Goal: Navigation & Orientation: Find specific page/section

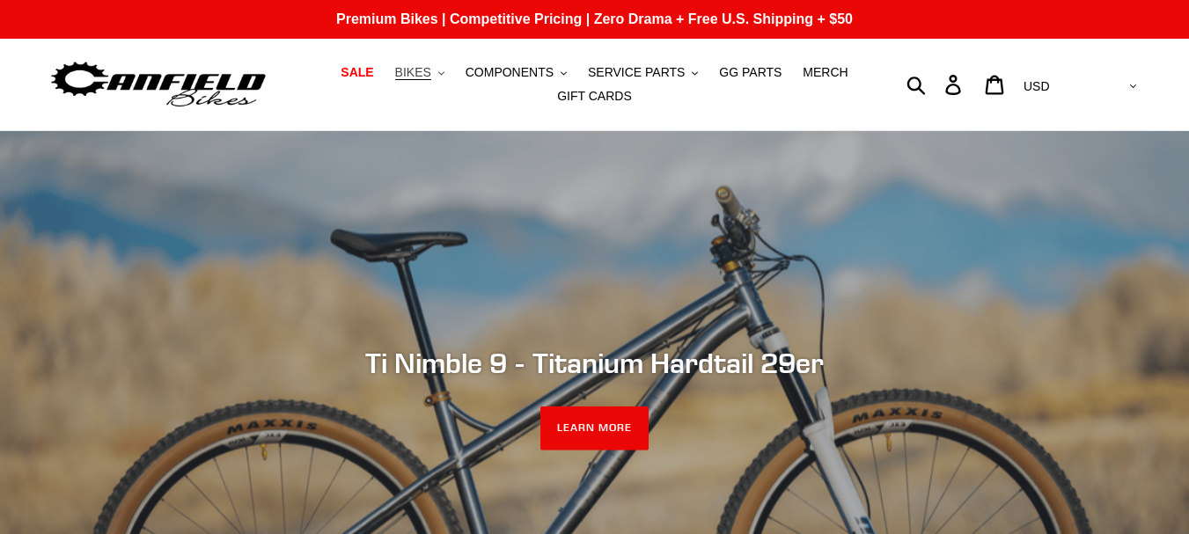
scroll to position [35, 0]
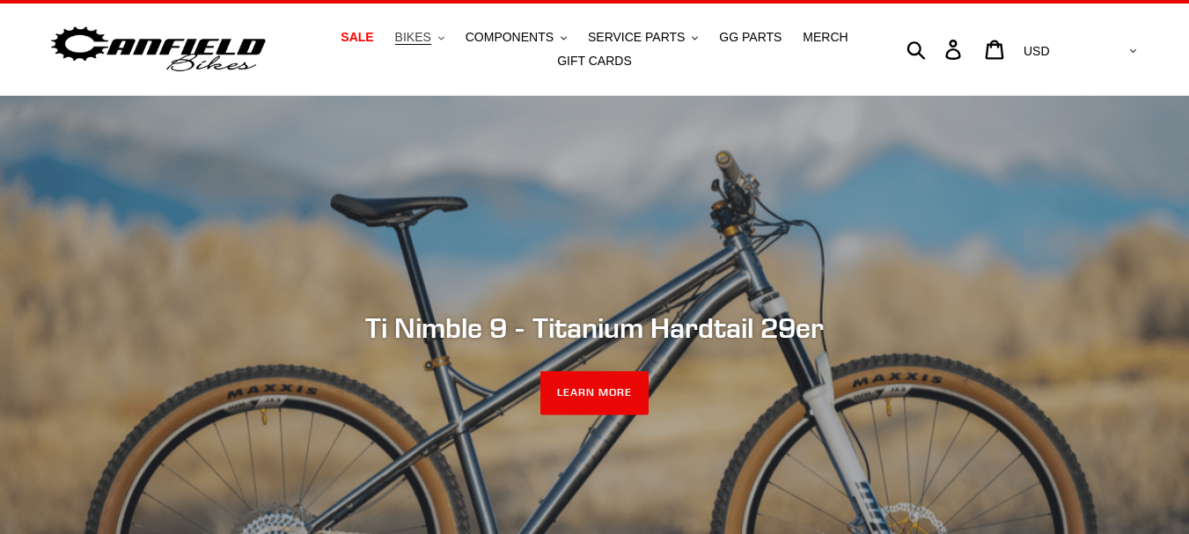
click at [423, 33] on span "BIKES" at bounding box center [413, 37] width 36 height 15
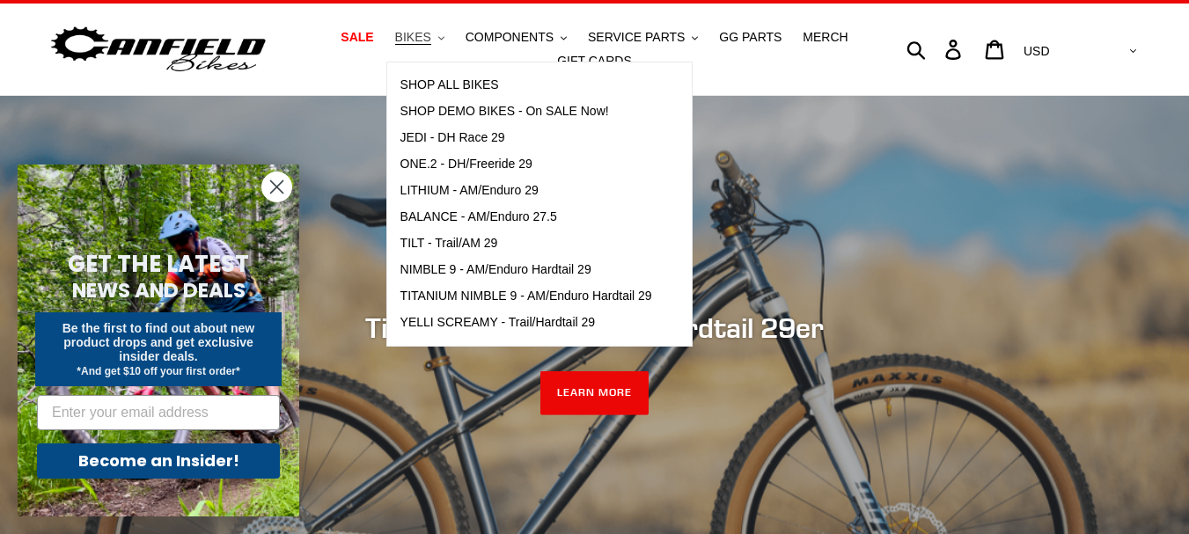
scroll to position [0, 0]
click at [430, 37] on span "BIKES" at bounding box center [413, 37] width 36 height 15
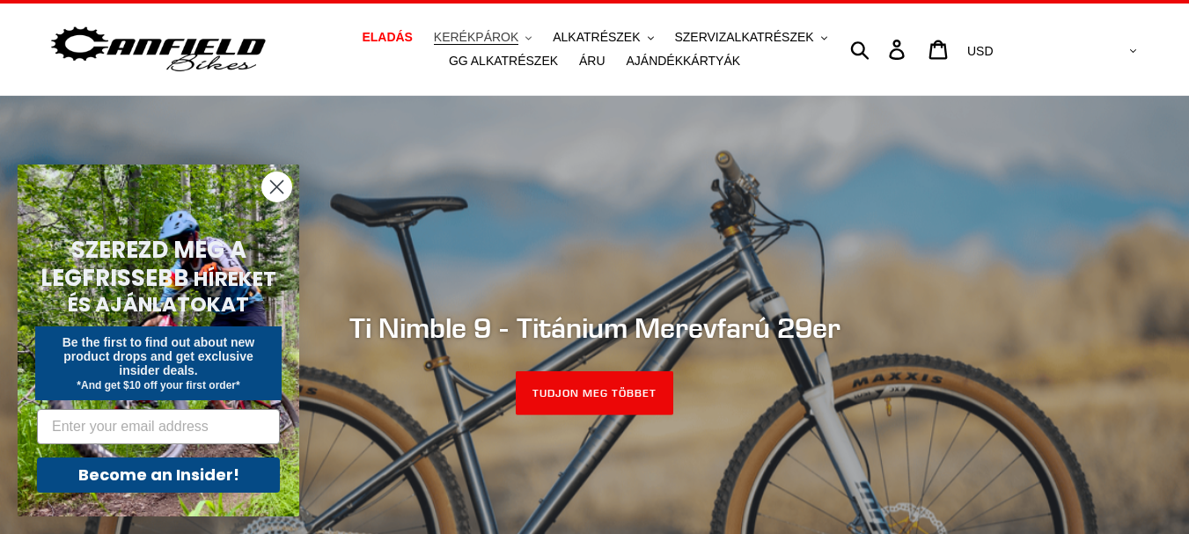
click at [504, 30] on font "KERÉKPÁROK" at bounding box center [476, 37] width 85 height 14
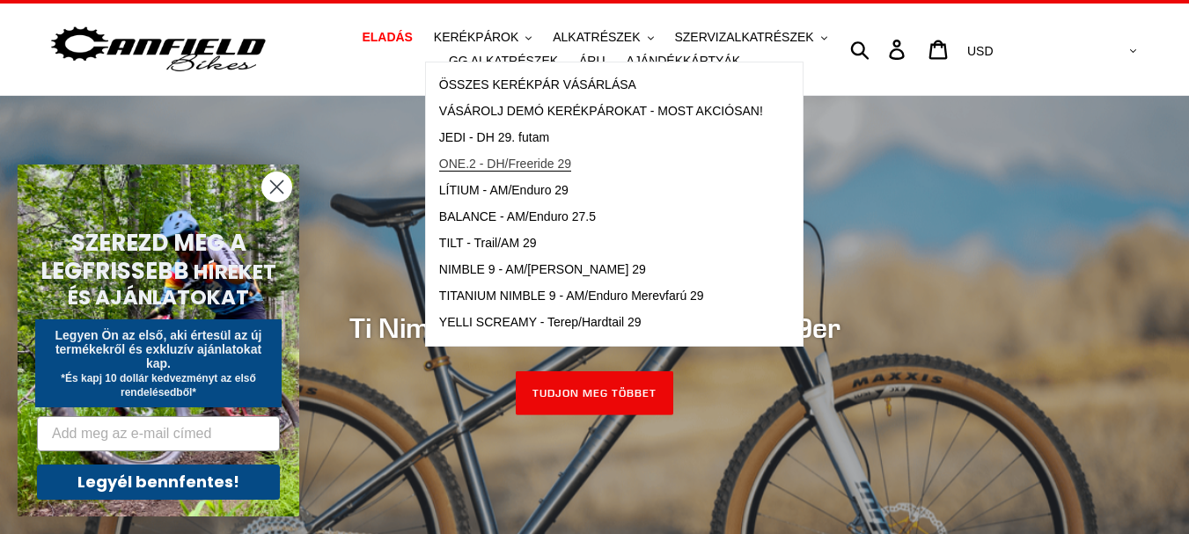
click at [599, 163] on link "ONE.2 - DH/Freeride 29" at bounding box center [601, 164] width 350 height 26
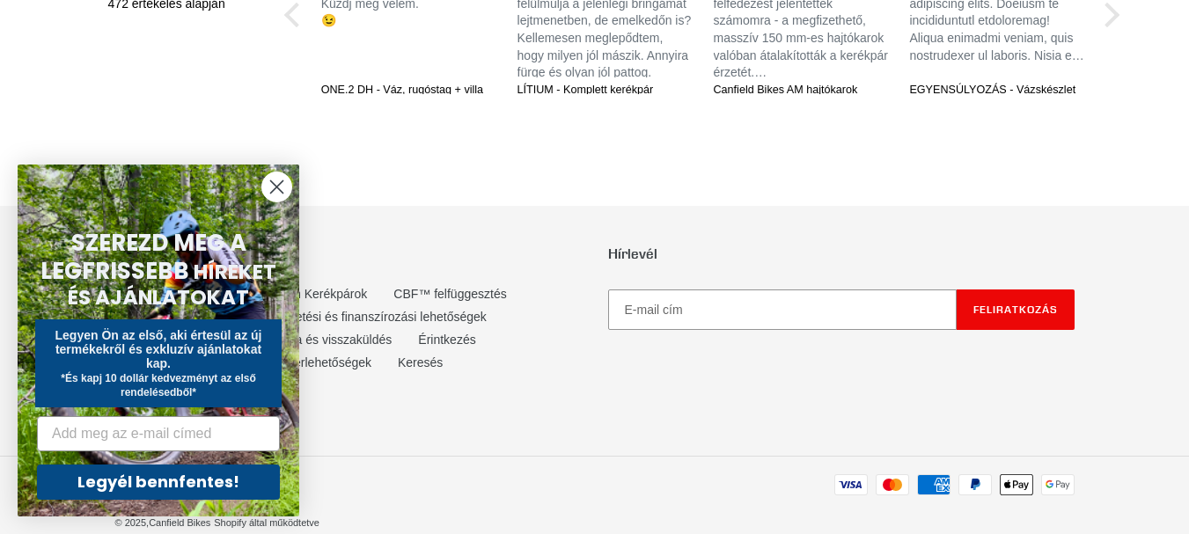
scroll to position [3369, 0]
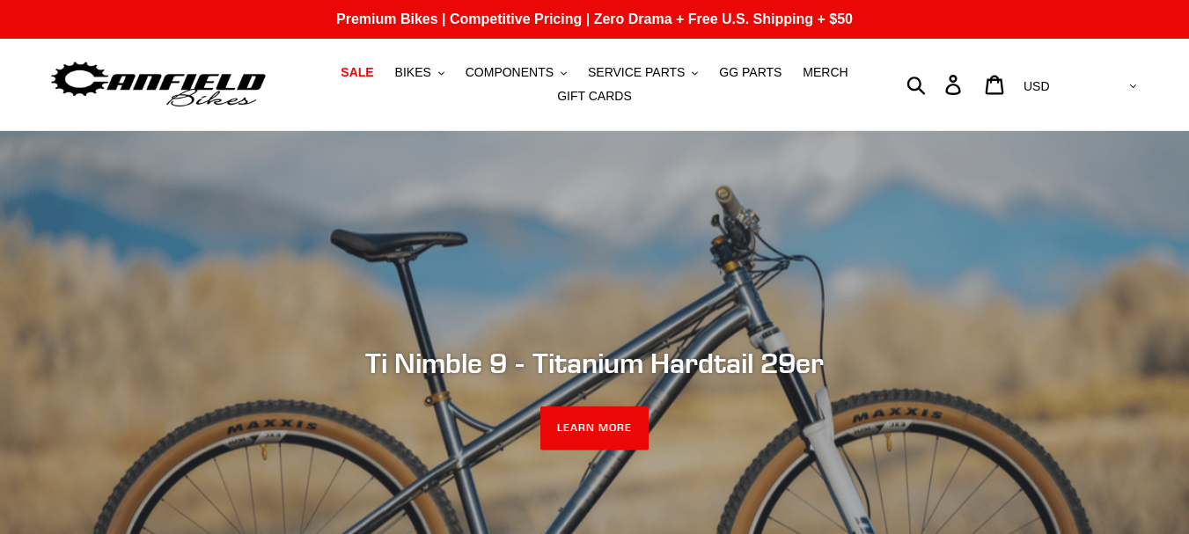
select select "USD"
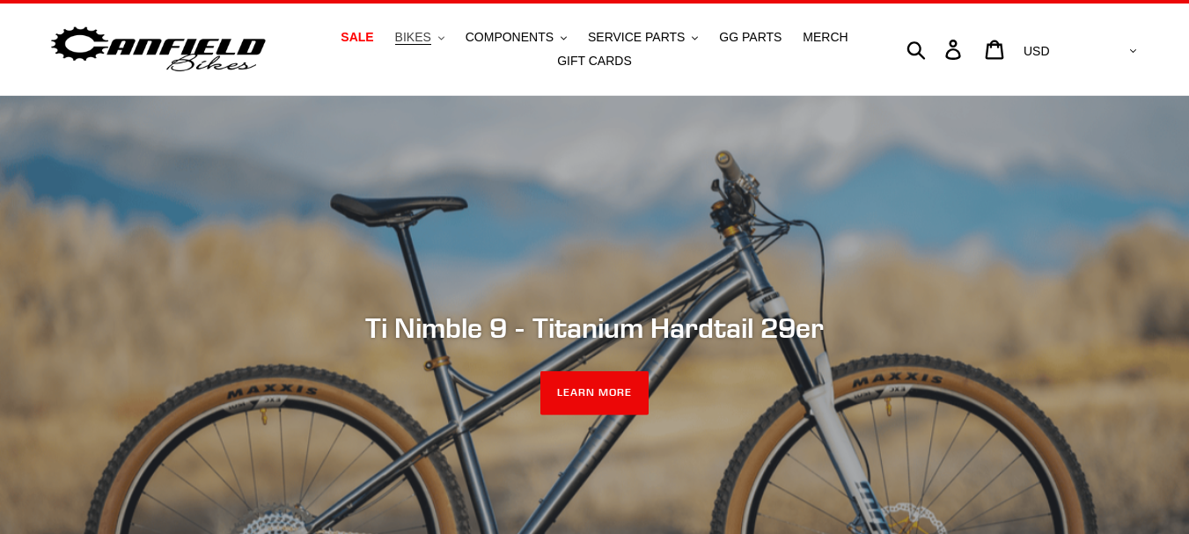
click at [426, 30] on span "BIKES" at bounding box center [413, 37] width 36 height 15
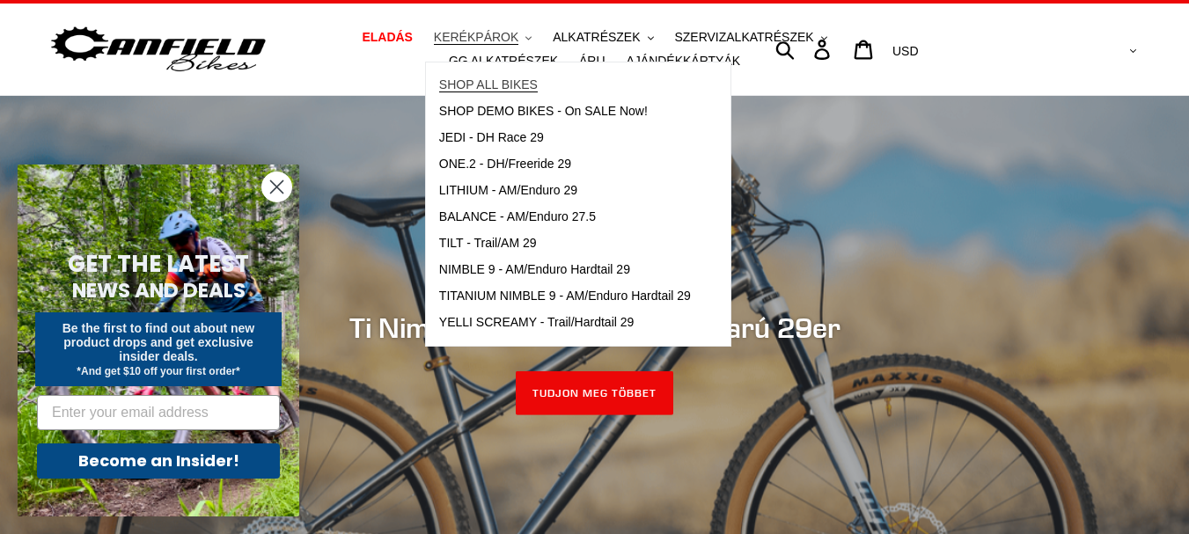
scroll to position [0, 0]
click at [534, 190] on span "LITHIUM - AM/Enduro 29" at bounding box center [508, 190] width 138 height 15
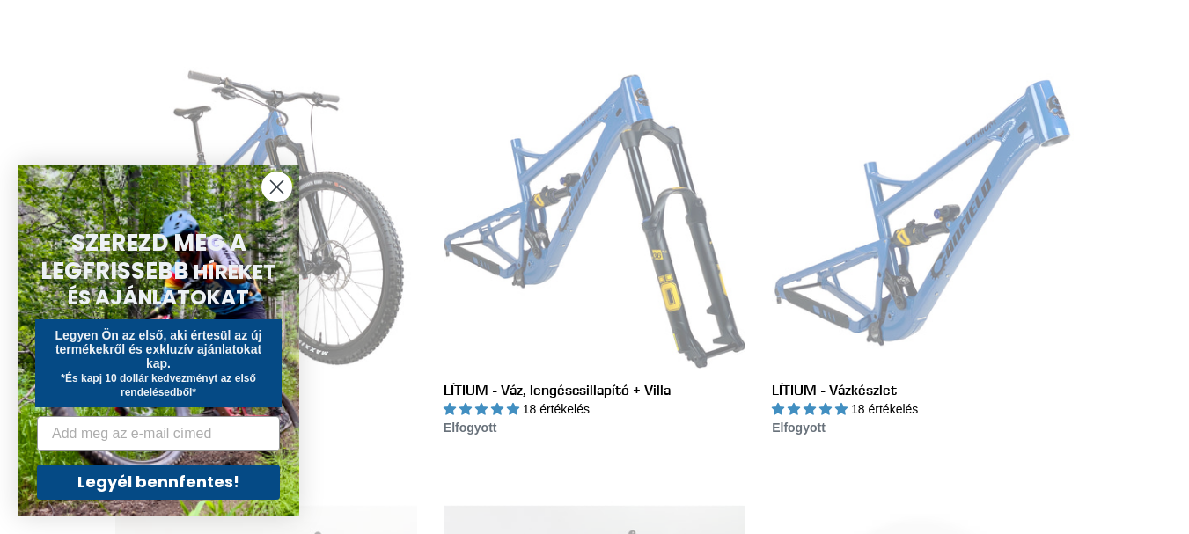
click at [275, 187] on circle "Párbeszédpanel bezárása" at bounding box center [276, 187] width 29 height 29
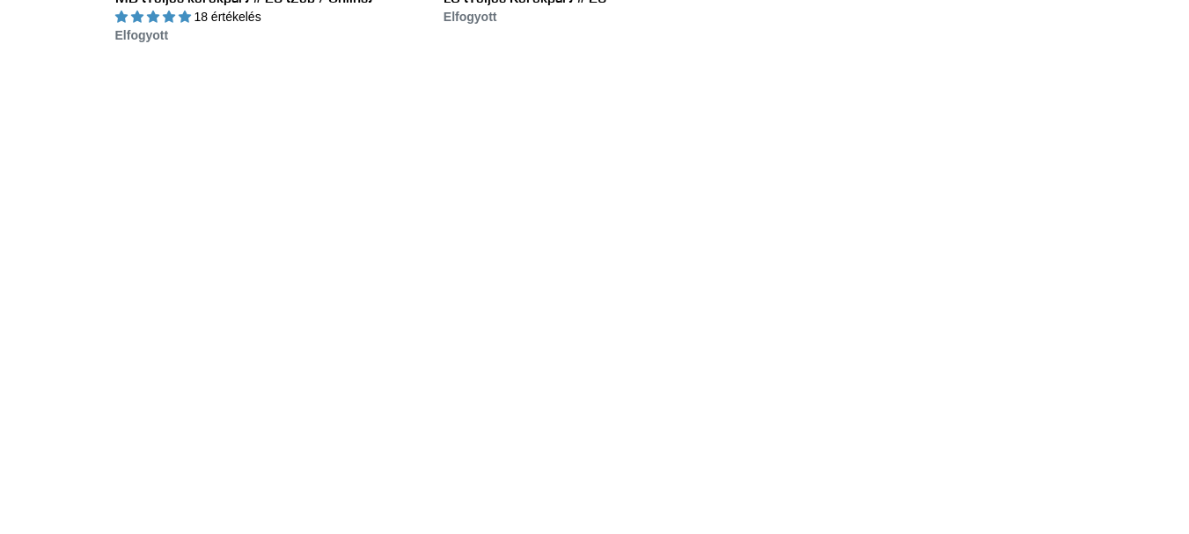
scroll to position [1796, 0]
